Goal: Navigation & Orientation: Find specific page/section

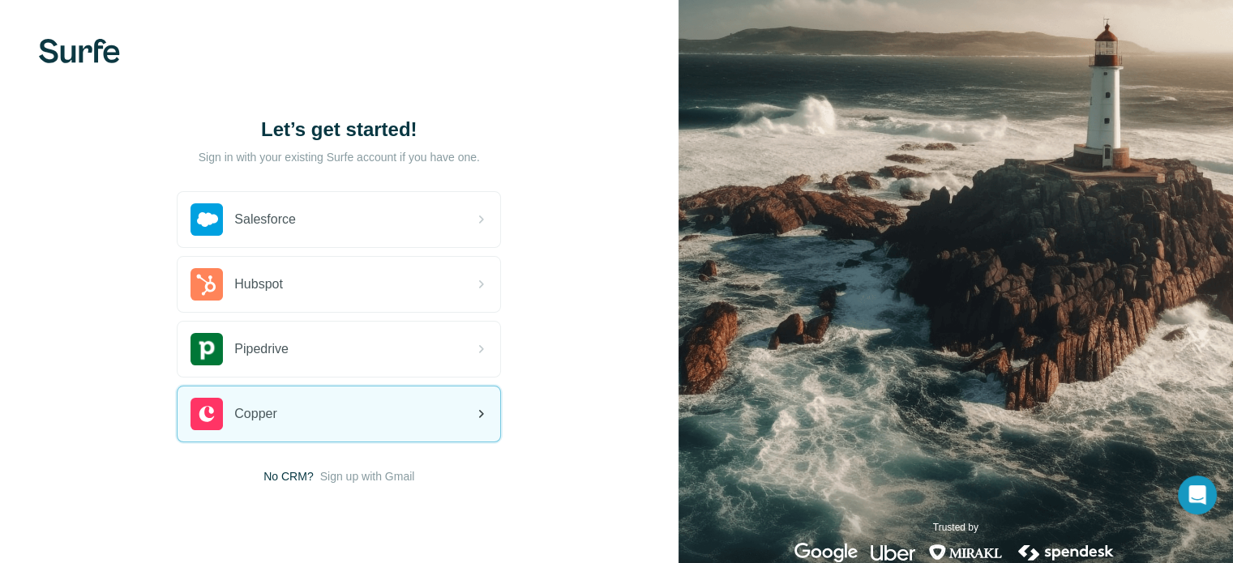
click at [473, 412] on icon at bounding box center [480, 414] width 19 height 19
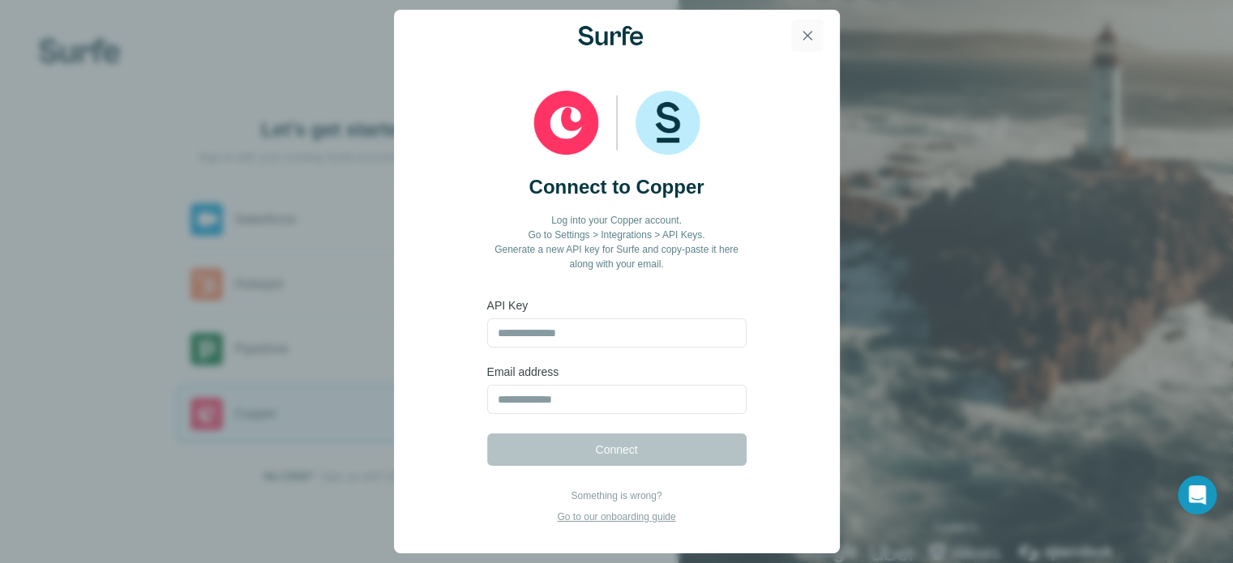
click at [812, 37] on icon "button" at bounding box center [807, 36] width 16 height 16
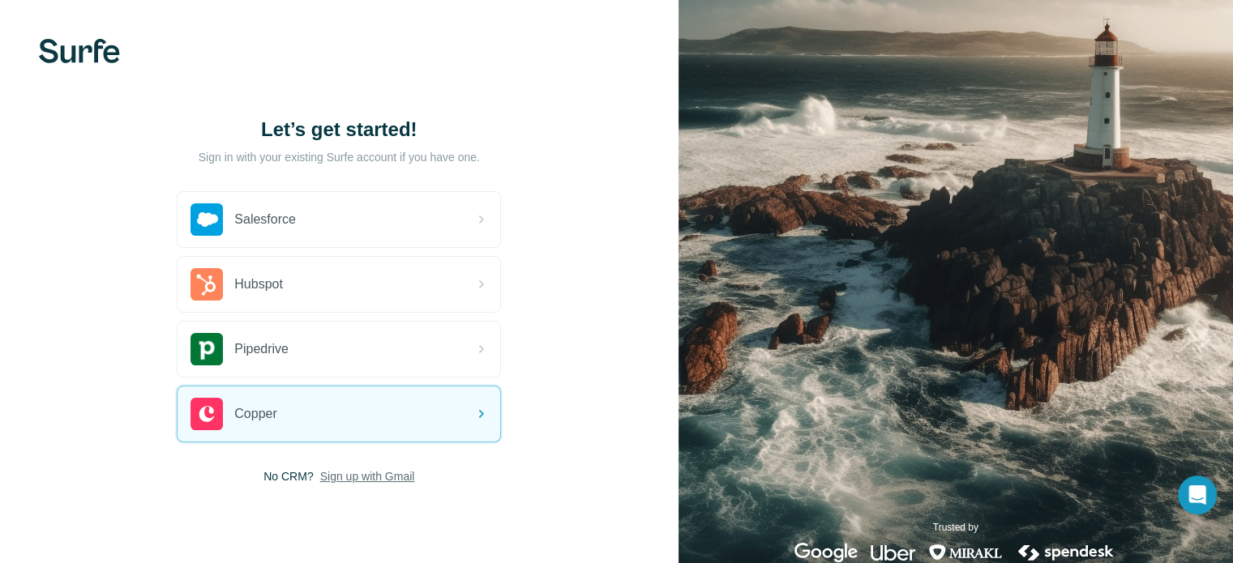
click at [402, 473] on span "Sign up with Gmail" at bounding box center [367, 477] width 95 height 16
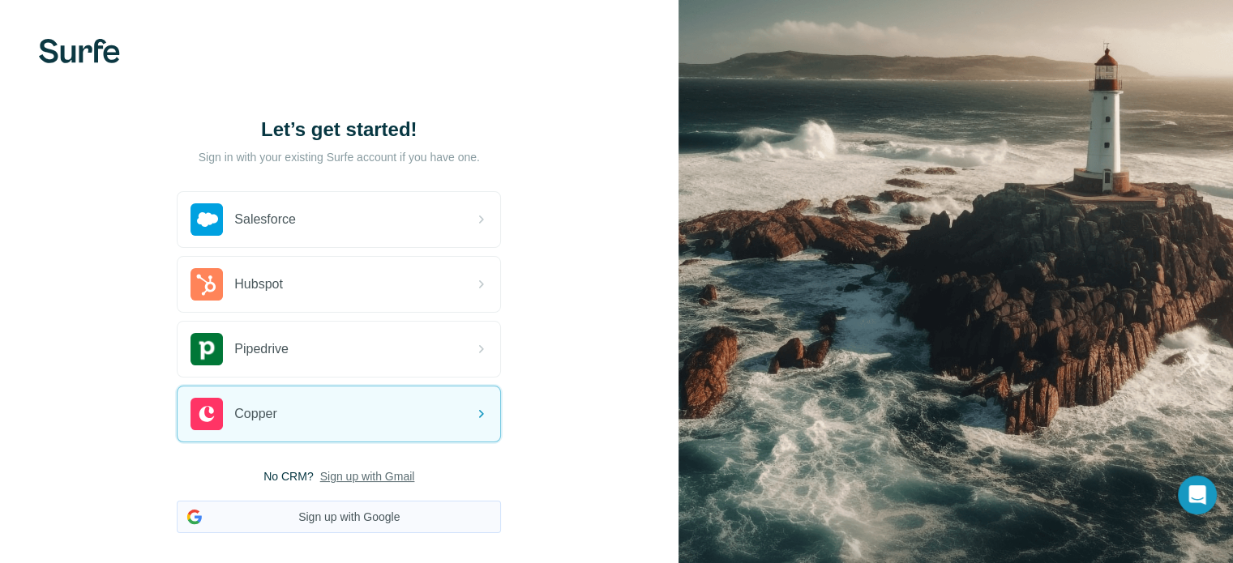
click at [394, 513] on button "Sign up with Google" at bounding box center [339, 517] width 324 height 32
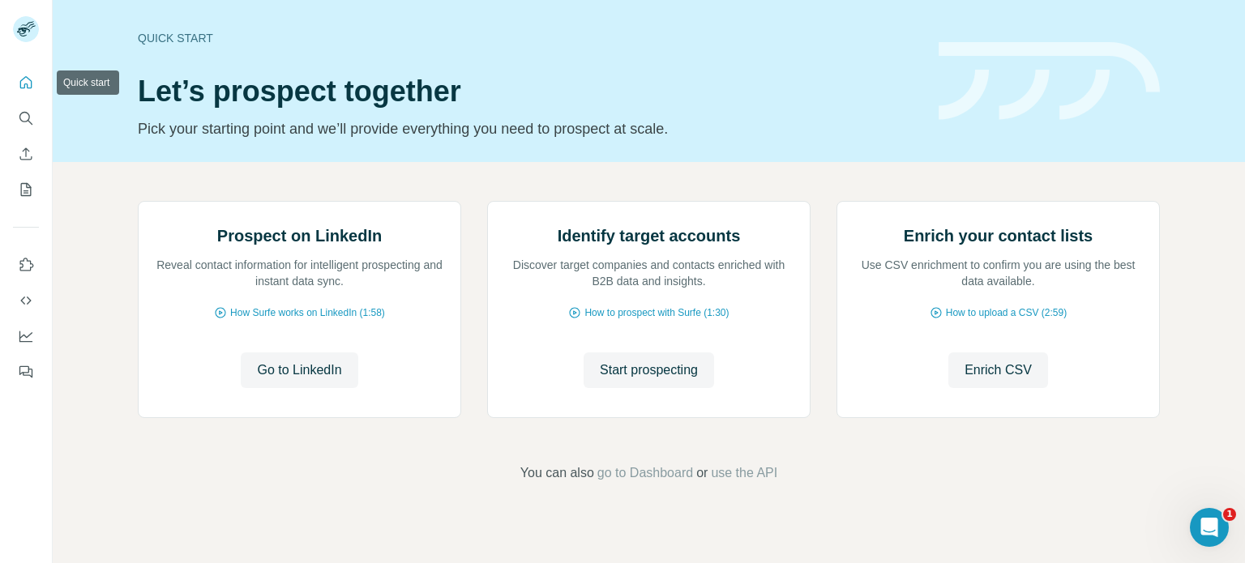
click at [29, 89] on icon "Quick start" at bounding box center [26, 83] width 16 height 16
click at [305, 380] on span "Go to LinkedIn" at bounding box center [299, 370] width 84 height 19
click at [28, 84] on icon "Quick start" at bounding box center [26, 83] width 16 height 16
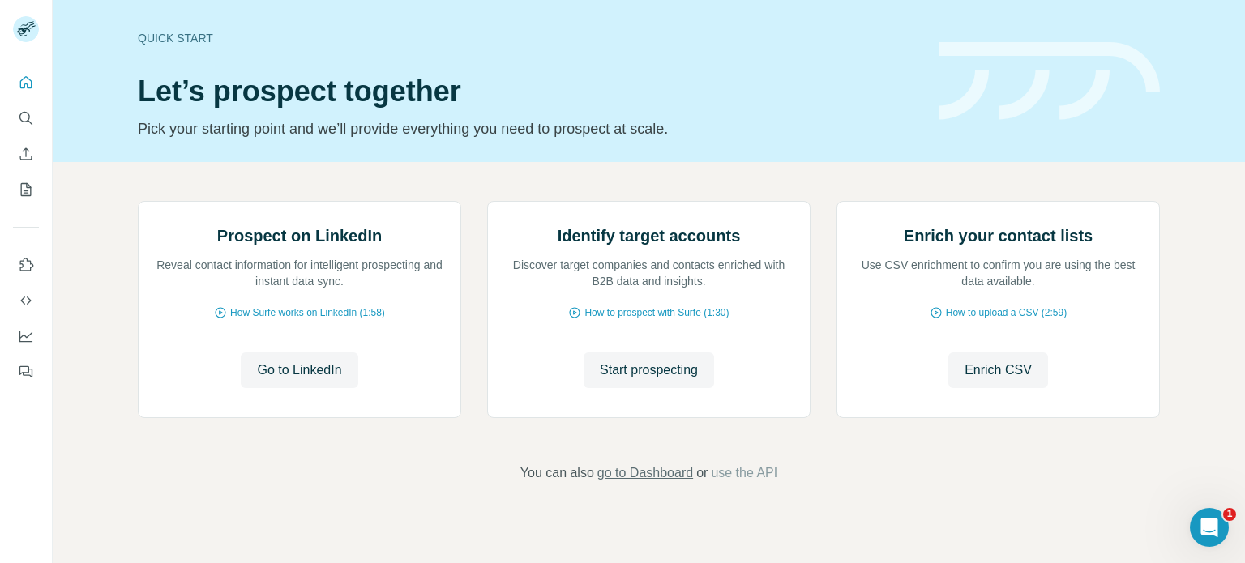
click at [622, 483] on span "go to Dashboard" at bounding box center [646, 473] width 96 height 19
click at [645, 380] on span "Start prospecting" at bounding box center [649, 370] width 98 height 19
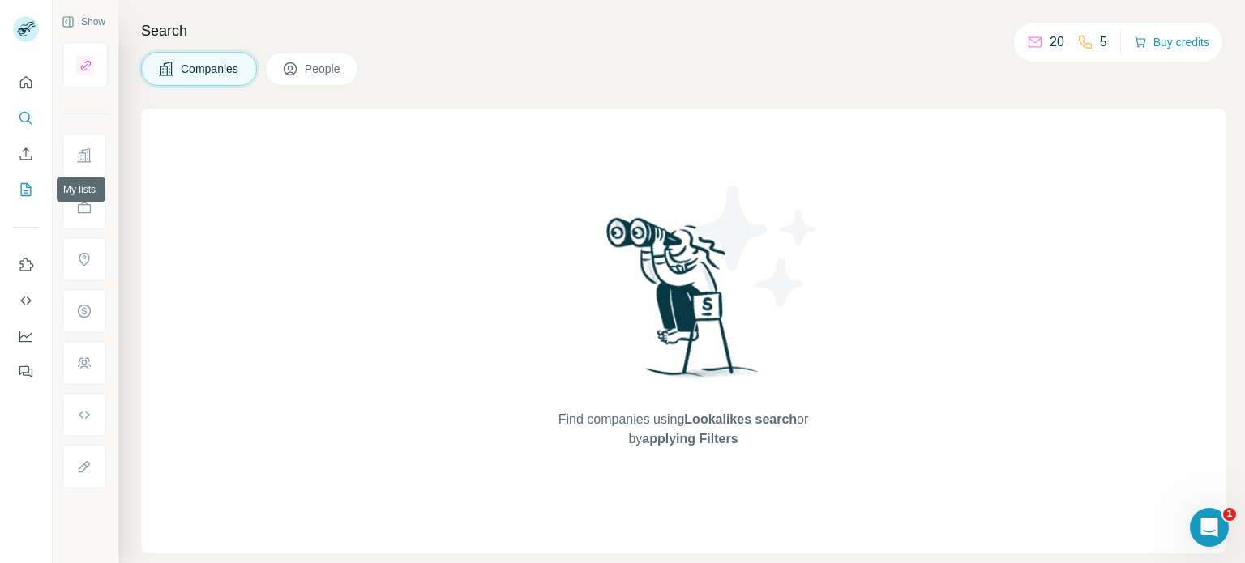
click at [21, 185] on icon "My lists" at bounding box center [26, 189] width 11 height 13
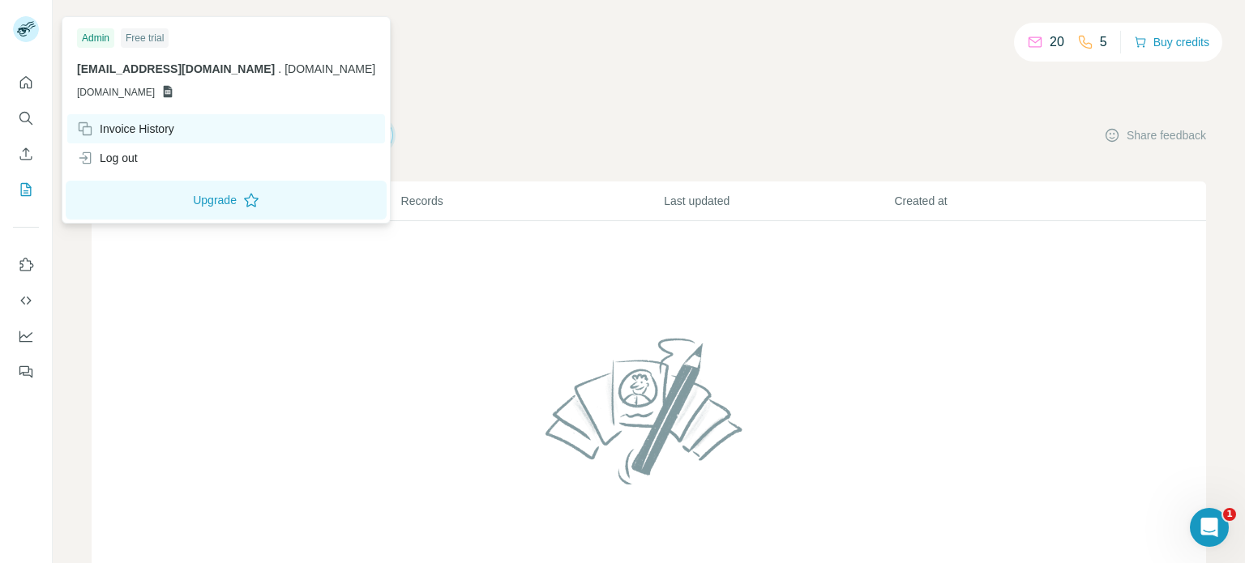
click at [131, 125] on div "Invoice History" at bounding box center [125, 129] width 97 height 16
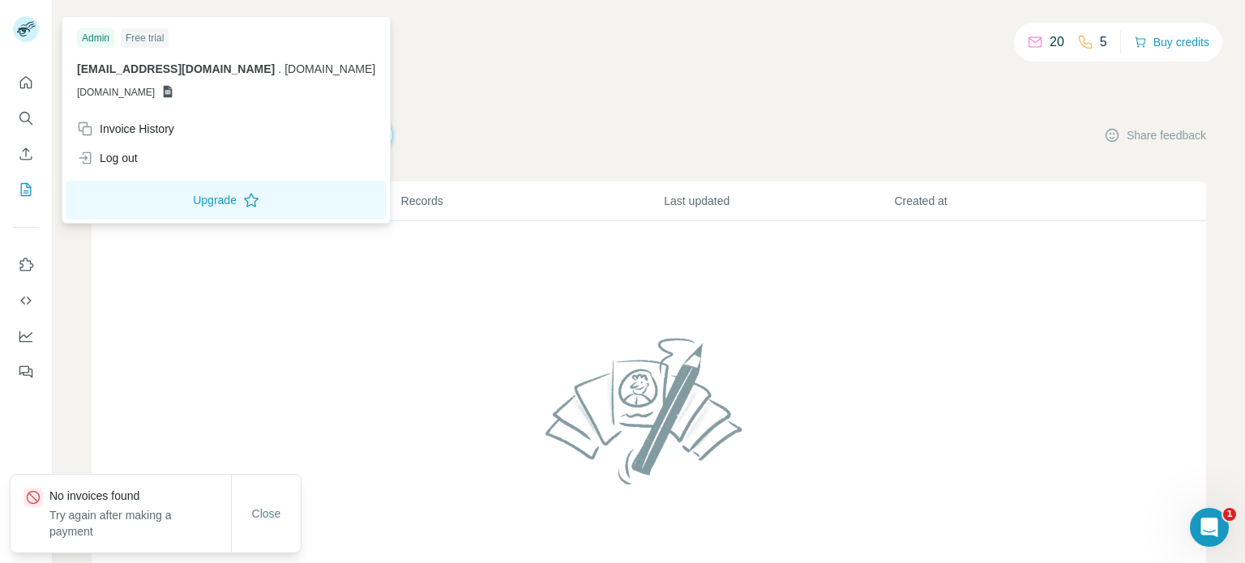
click at [94, 36] on div "Admin" at bounding box center [95, 37] width 37 height 19
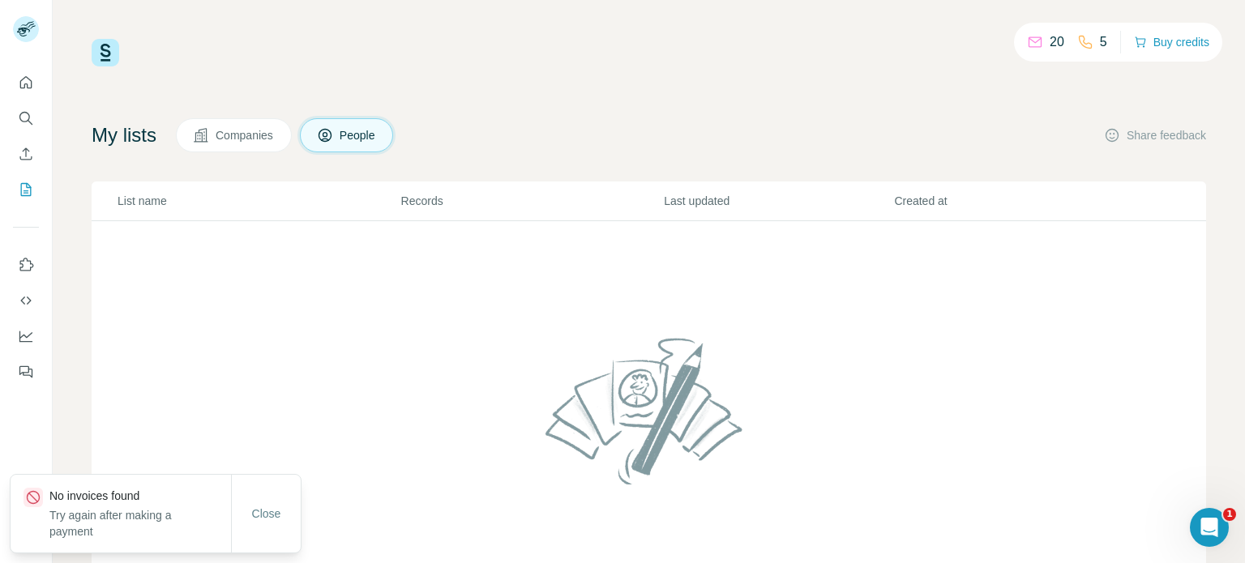
click at [149, 266] on td at bounding box center [649, 420] width 1115 height 399
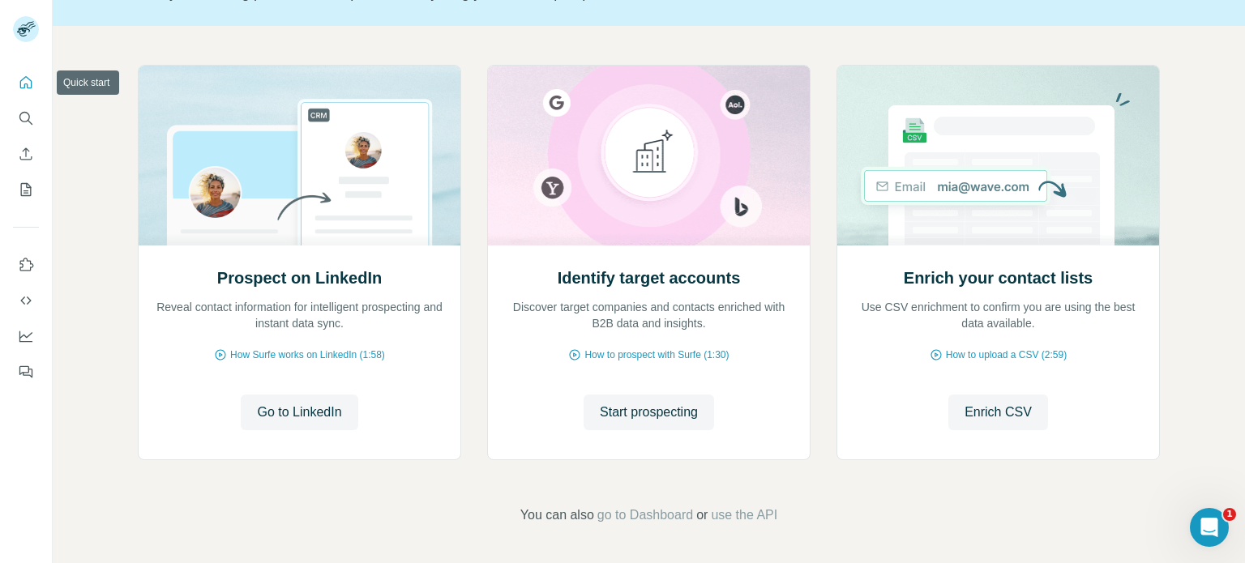
click at [23, 91] on button "Quick start" at bounding box center [26, 82] width 26 height 29
click at [28, 83] on icon "Quick start" at bounding box center [26, 83] width 16 height 16
click at [28, 119] on icon "Search" at bounding box center [26, 118] width 16 height 16
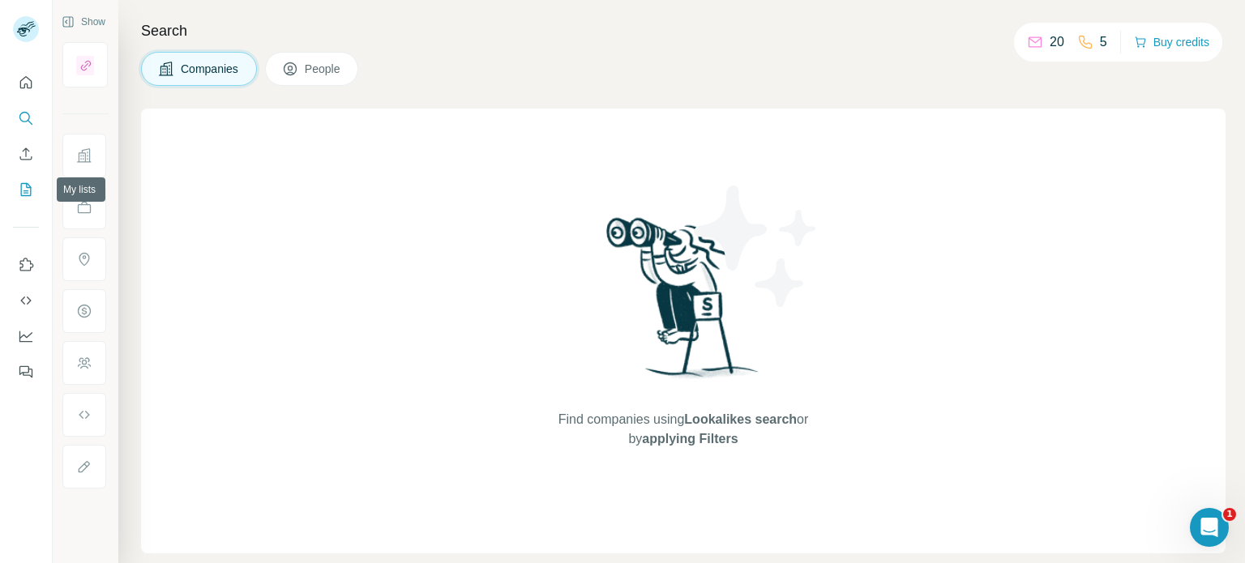
click at [32, 187] on icon "My lists" at bounding box center [26, 190] width 16 height 16
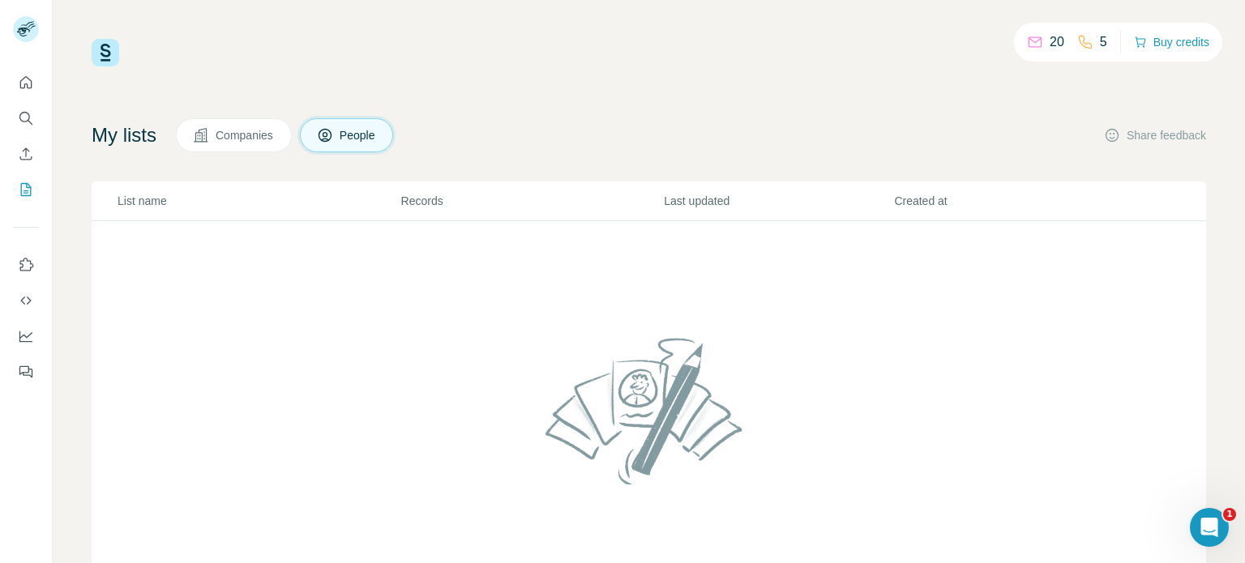
click at [253, 135] on span "Companies" at bounding box center [245, 135] width 59 height 16
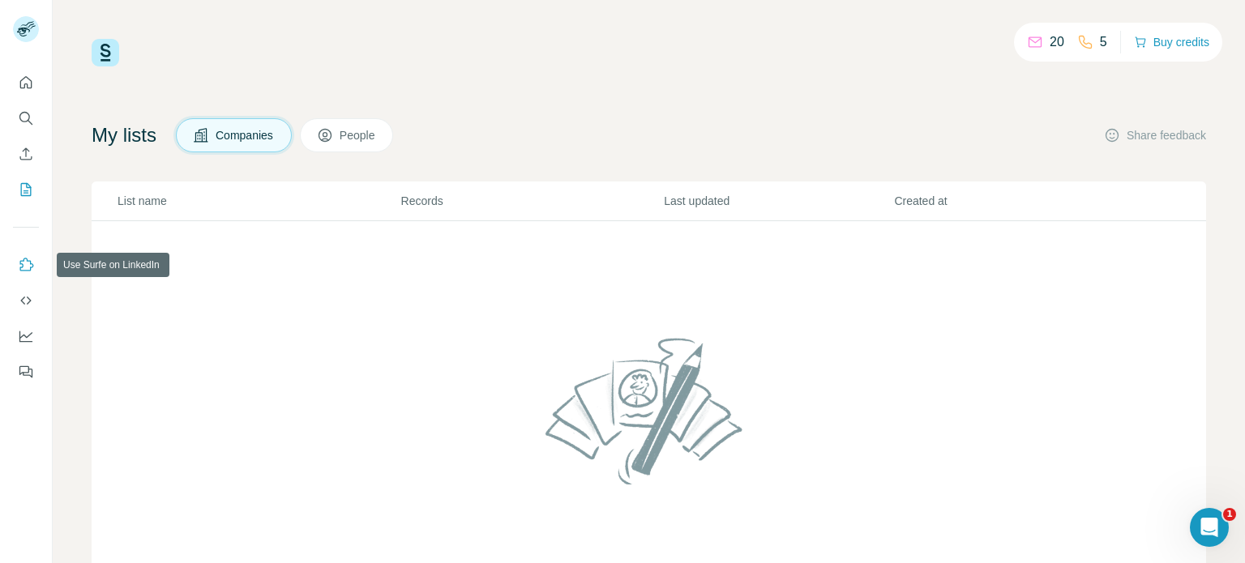
click at [29, 267] on icon "Use Surfe on LinkedIn" at bounding box center [26, 265] width 16 height 16
